Goal: Navigation & Orientation: Find specific page/section

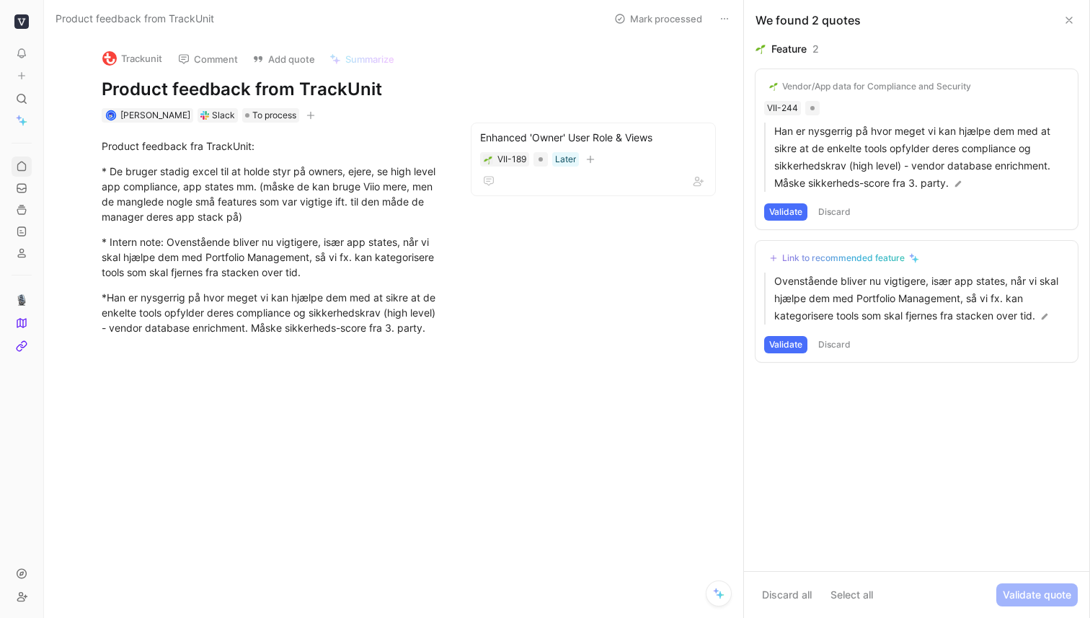
click at [19, 163] on icon at bounding box center [22, 167] width 12 height 12
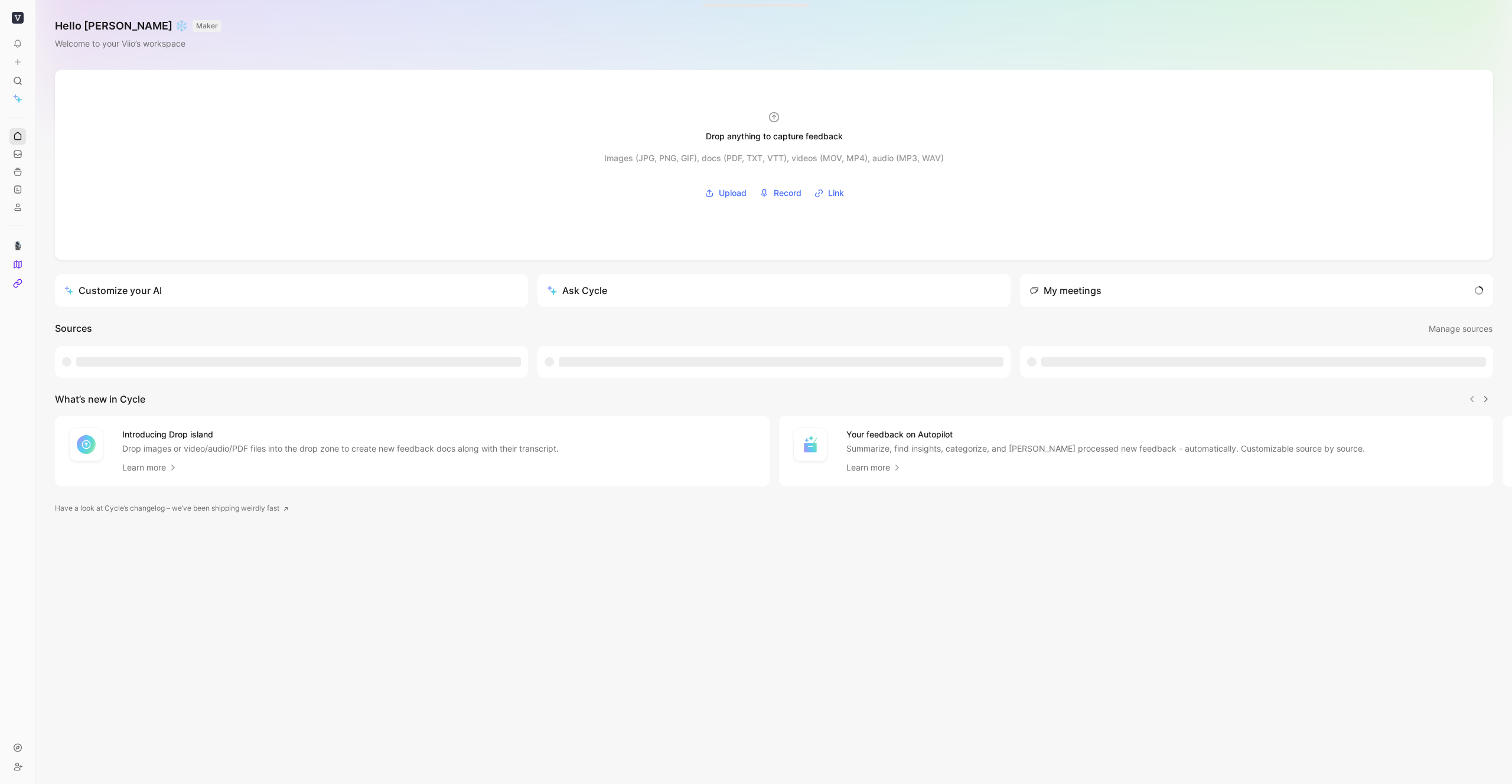
click at [20, 139] on use at bounding box center [17, 135] width 7 height 7
click at [20, 263] on polygon at bounding box center [17, 265] width 7 height 7
